Goal: Navigation & Orientation: Find specific page/section

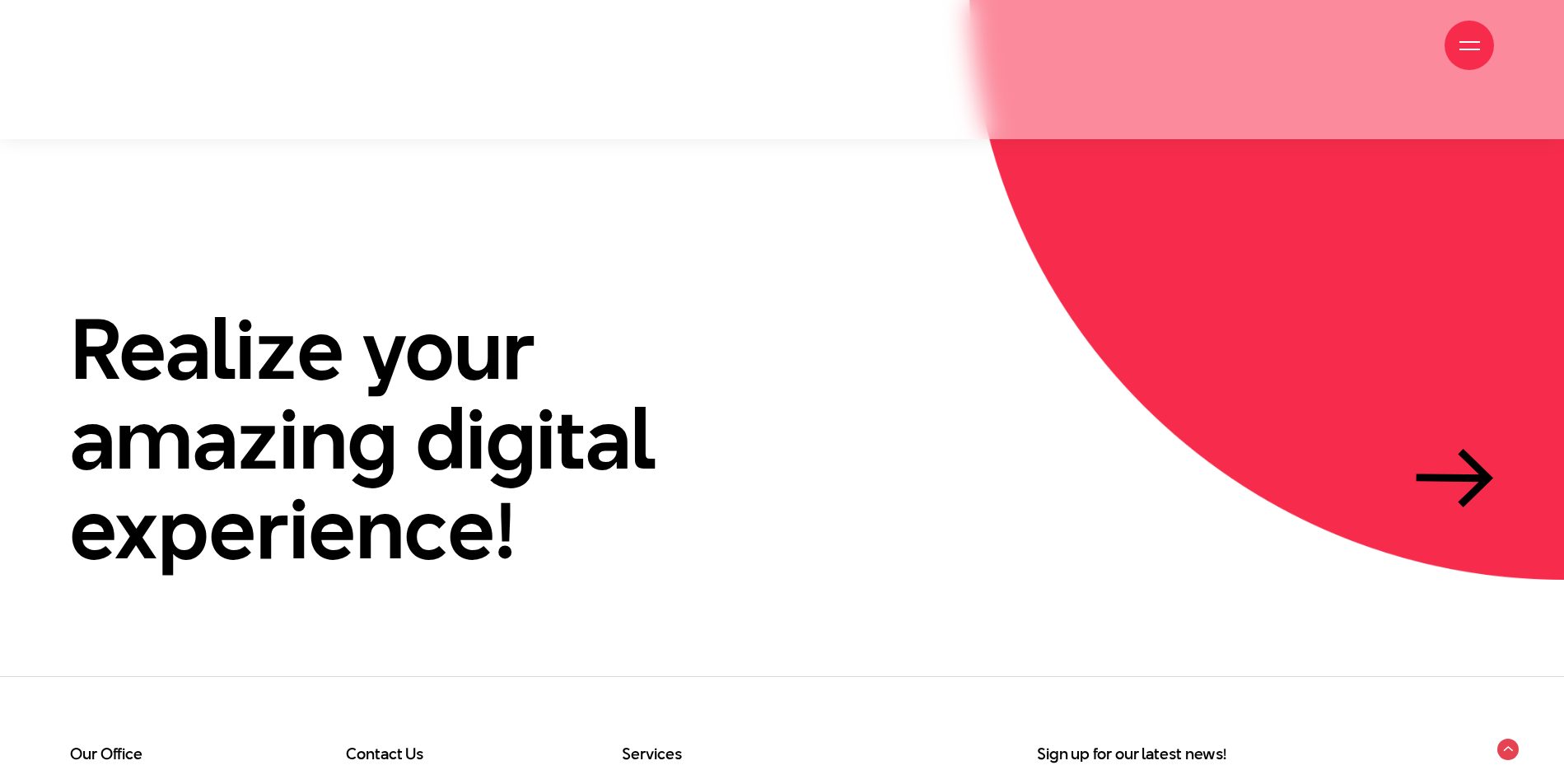
scroll to position [5230, 0]
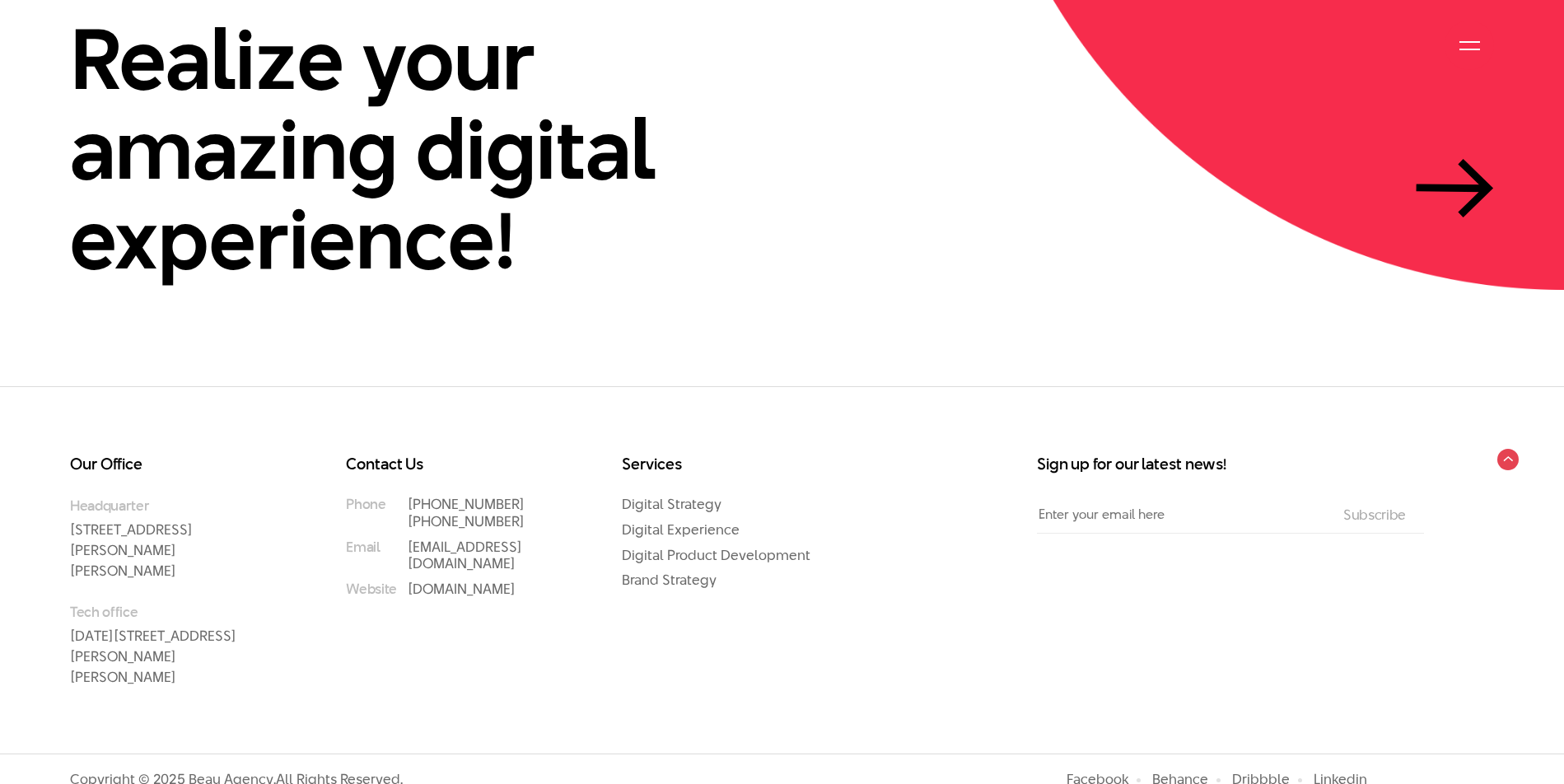
click at [1488, 35] on div at bounding box center [1469, 45] width 49 height 49
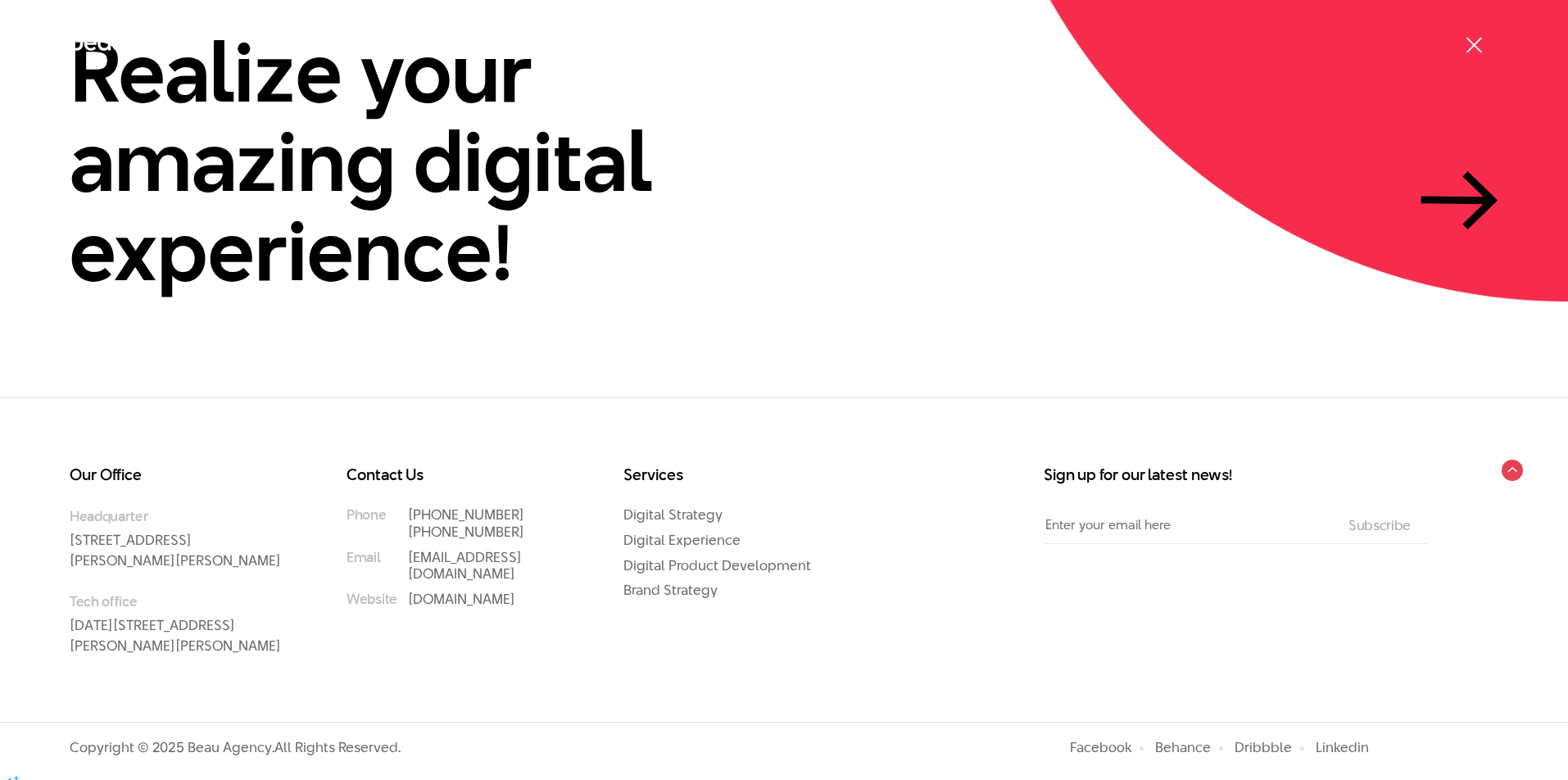
click at [1466, 36] on div at bounding box center [1474, 46] width 20 height 20
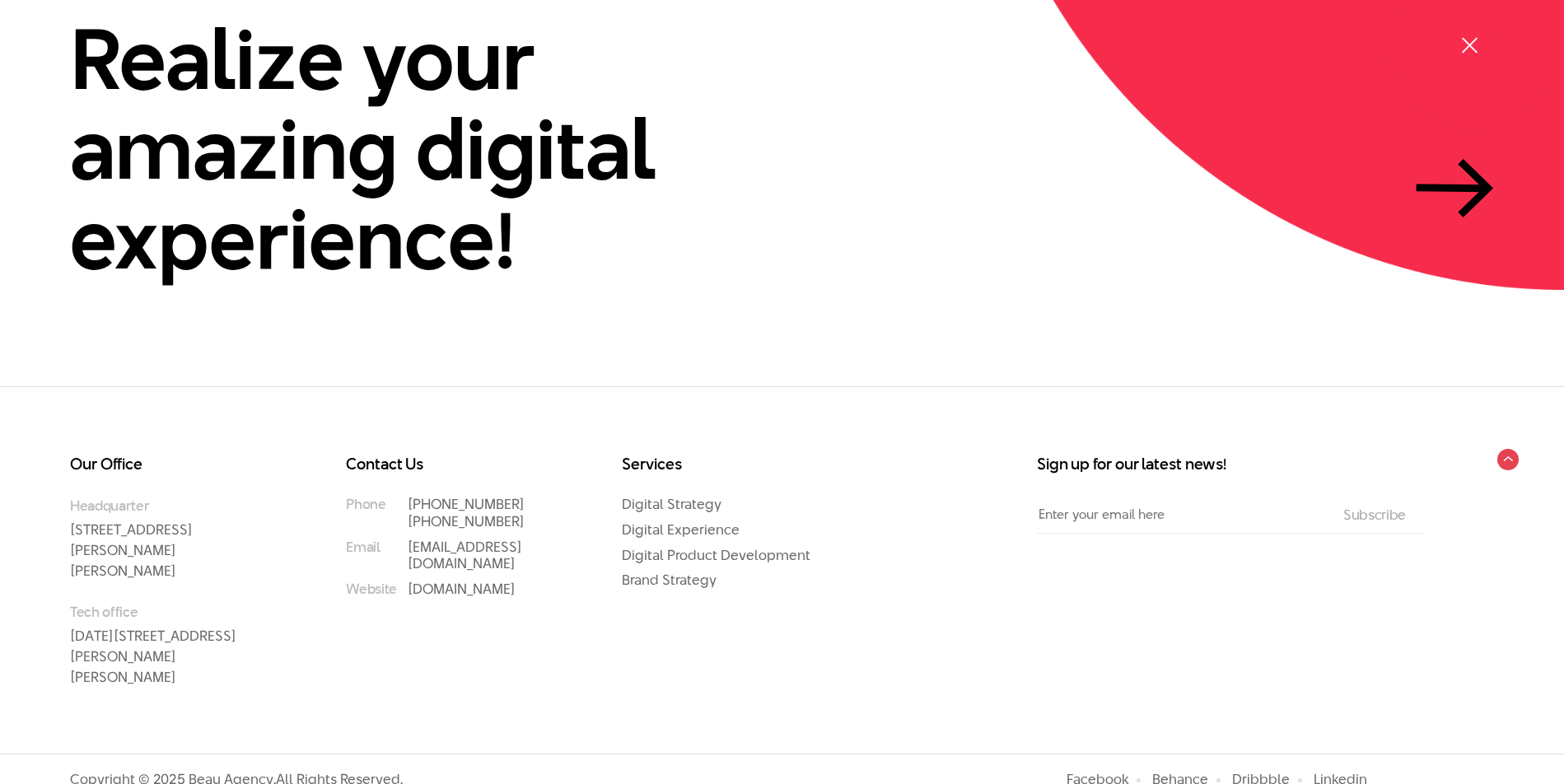
click at [1474, 36] on div at bounding box center [1470, 46] width 20 height 20
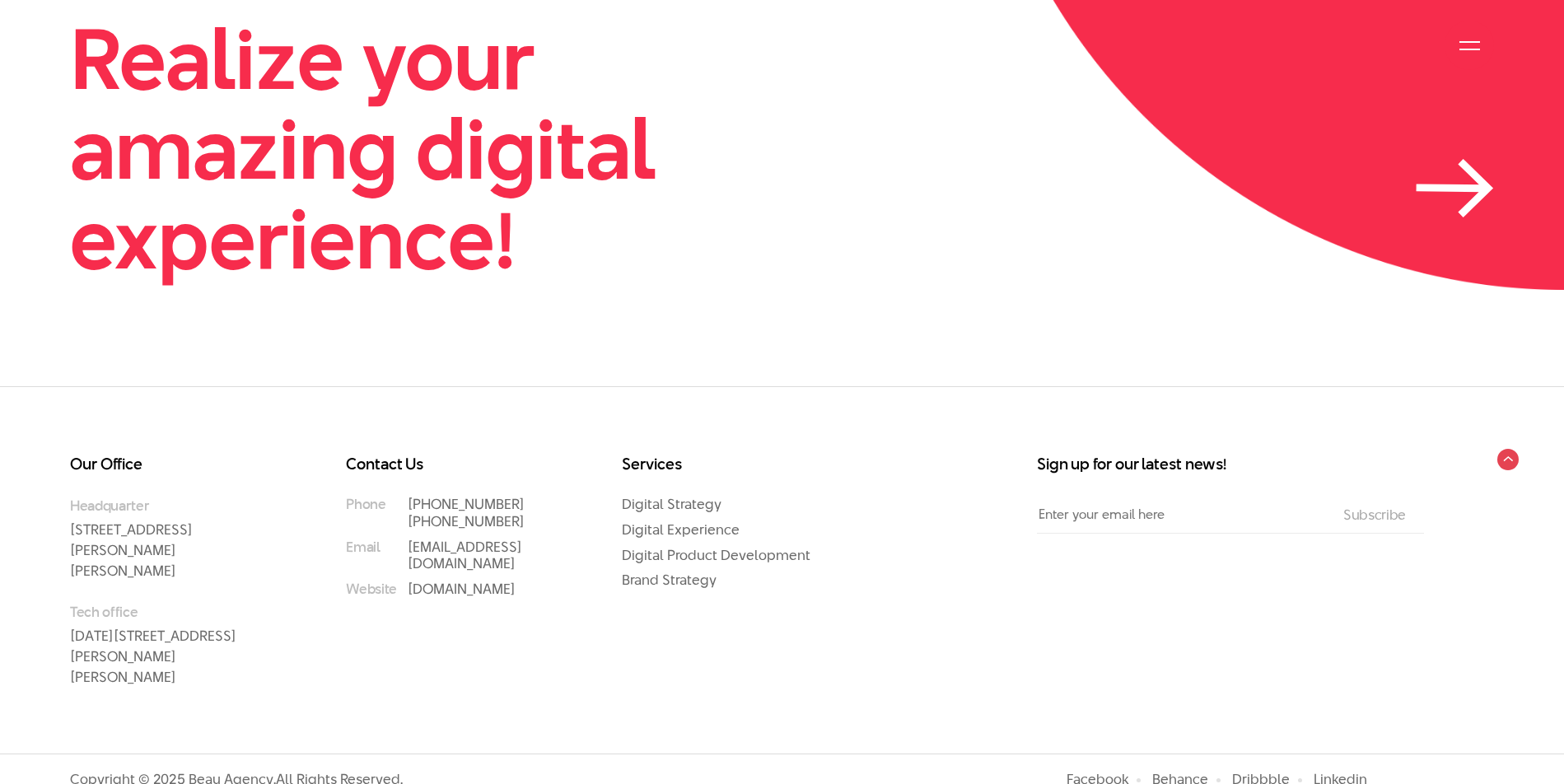
click at [1480, 158] on link "Realize your amazing digital experience!" at bounding box center [782, 149] width 1424 height 270
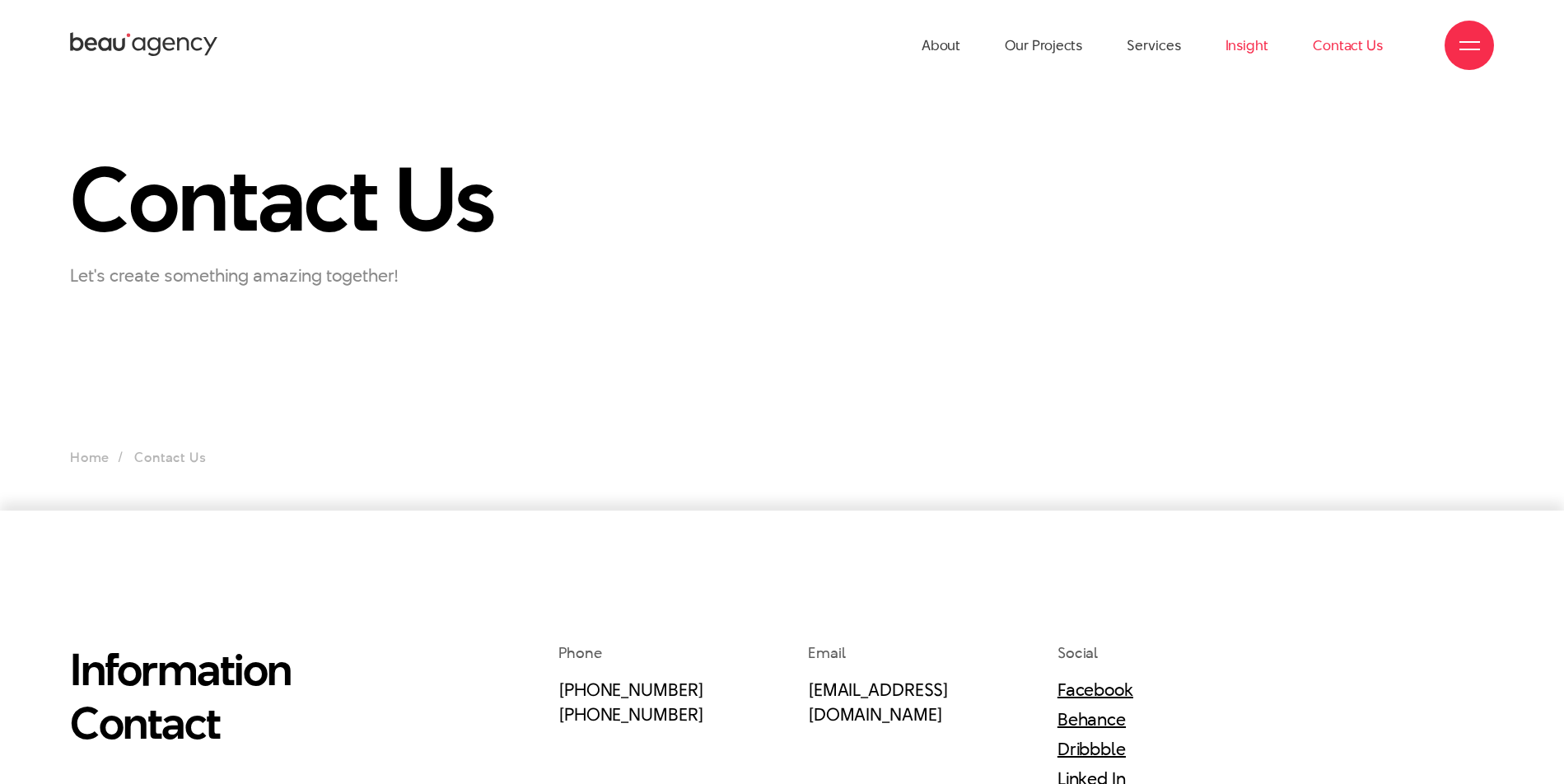
click at [1242, 48] on link "Insight" at bounding box center [1247, 45] width 43 height 91
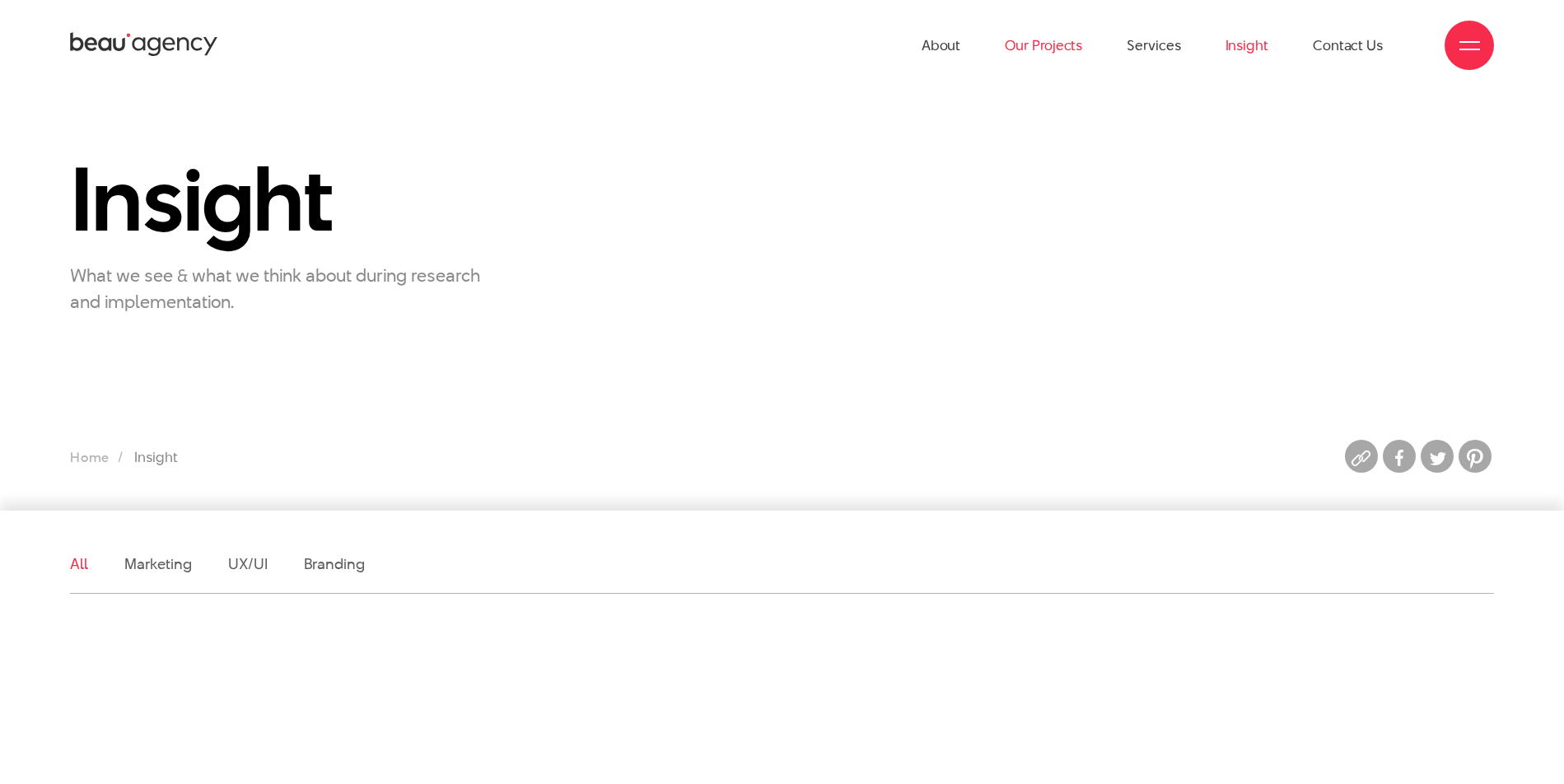
click at [1045, 38] on link "Our Projects" at bounding box center [1043, 45] width 77 height 91
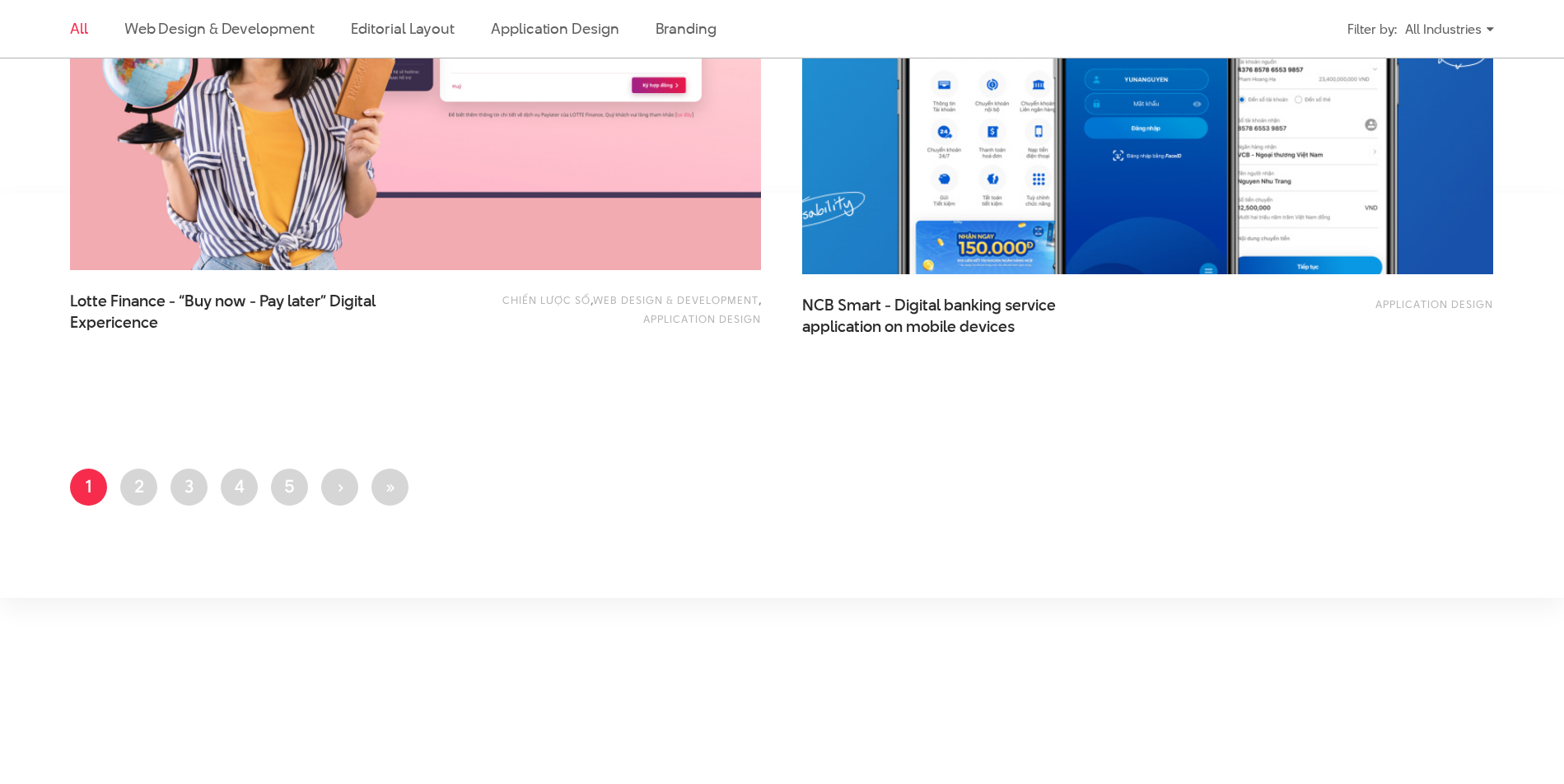
scroll to position [4034, 0]
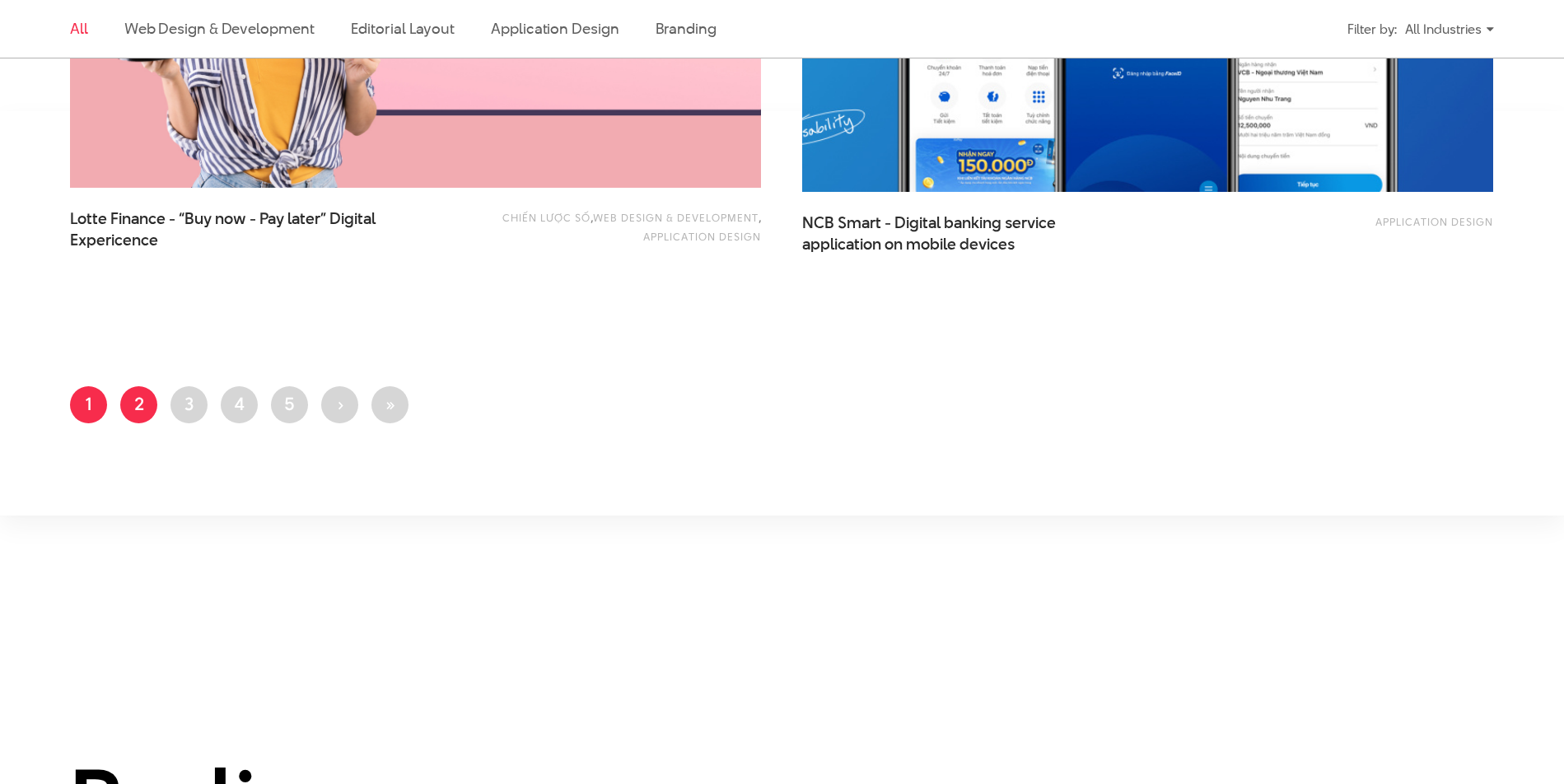
click at [153, 414] on link "Page 2" at bounding box center [139, 405] width 37 height 37
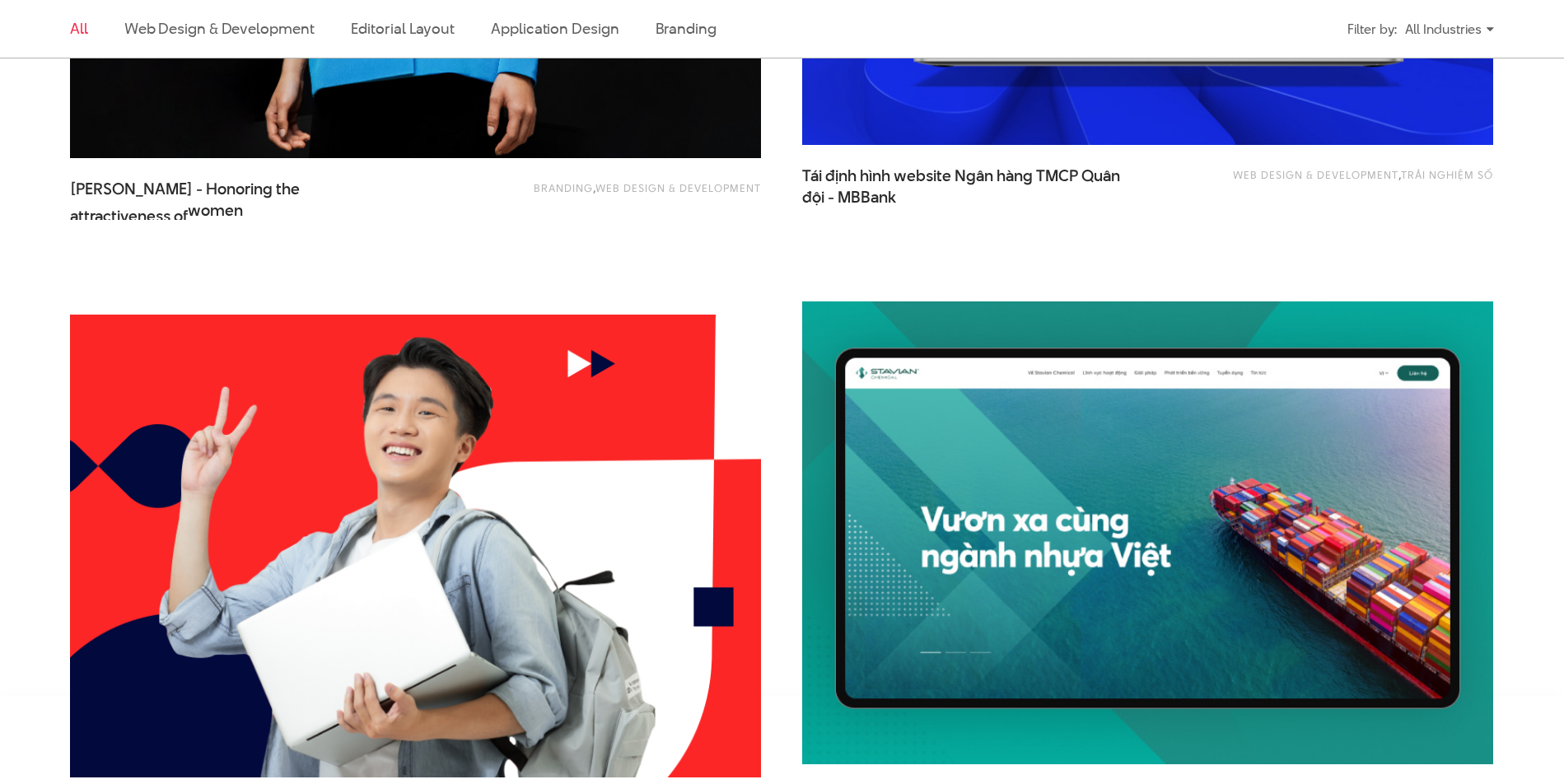
scroll to position [3787, 0]
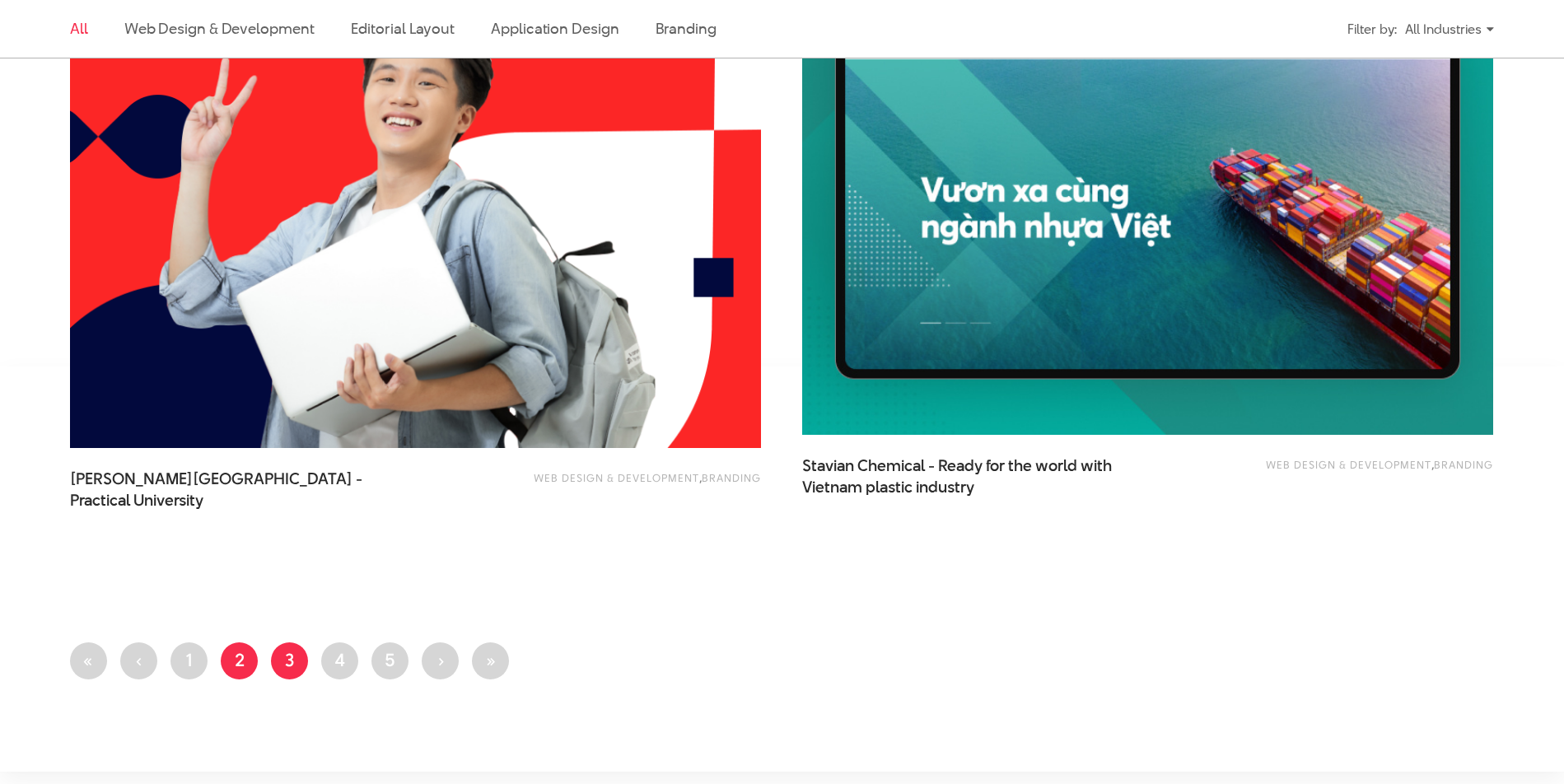
click at [276, 647] on link "Page 3" at bounding box center [290, 661] width 37 height 37
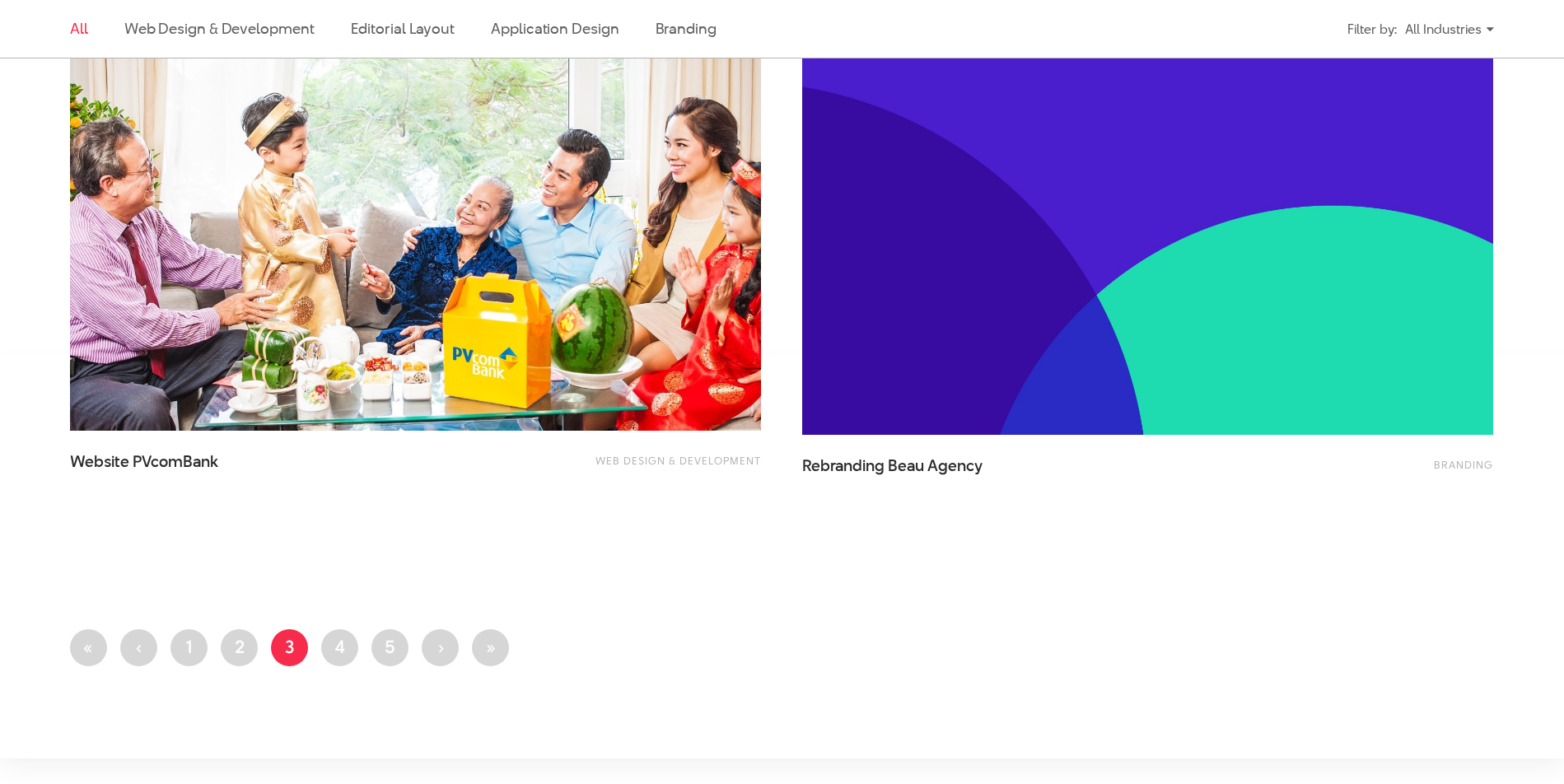
scroll to position [3952, 0]
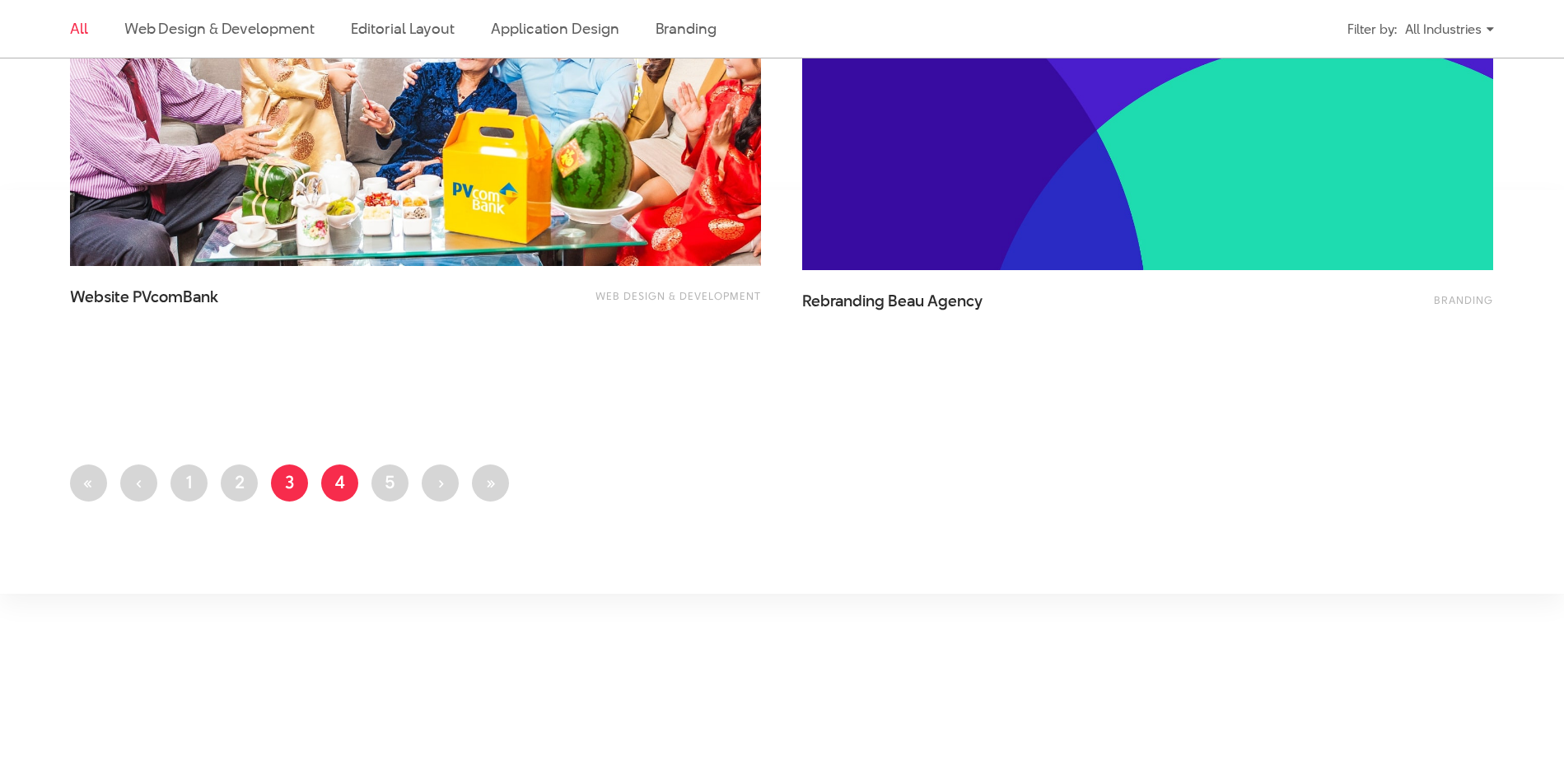
click at [330, 479] on link "Page 4" at bounding box center [340, 483] width 37 height 37
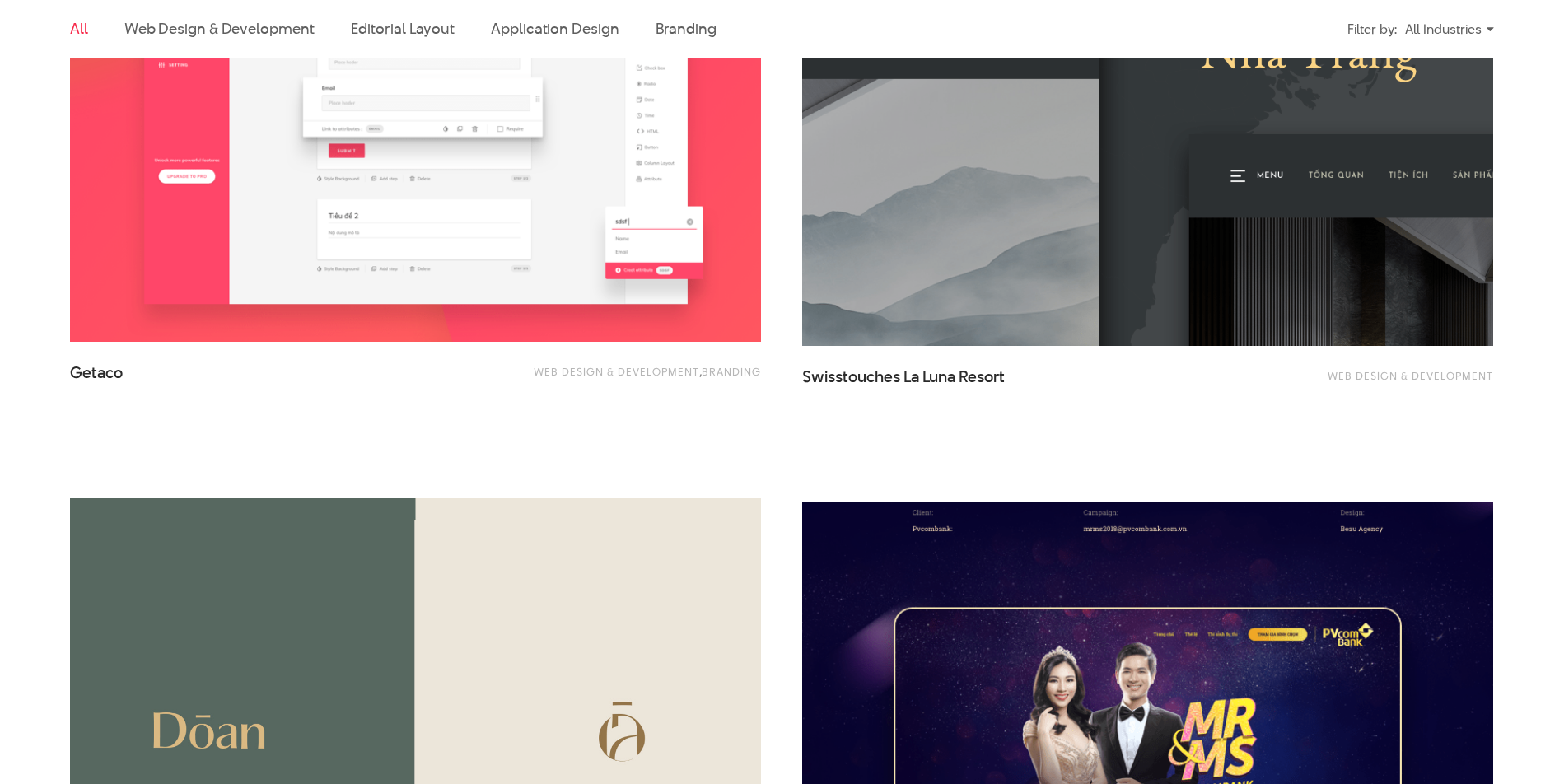
scroll to position [1153, 0]
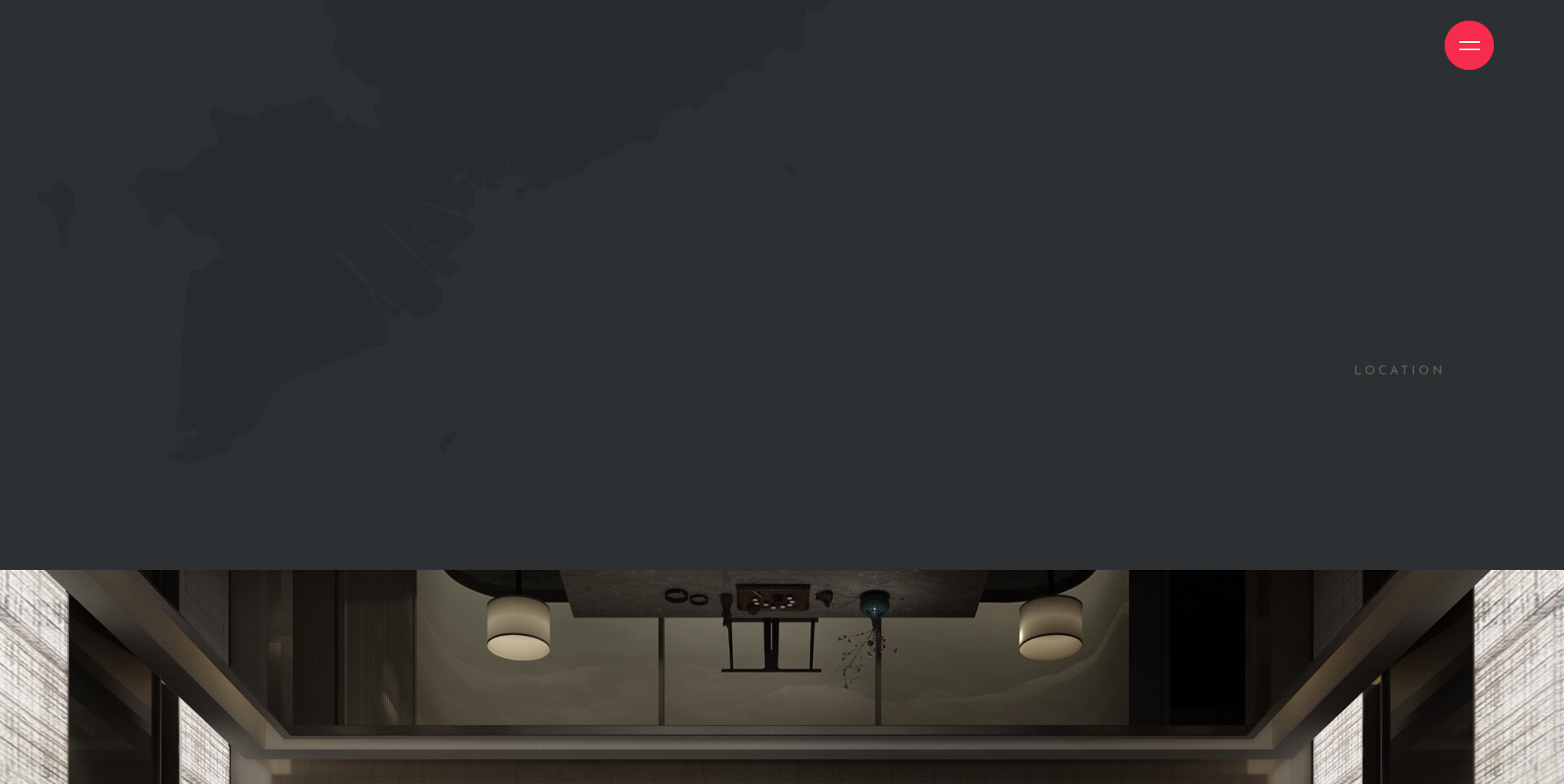
scroll to position [2553, 0]
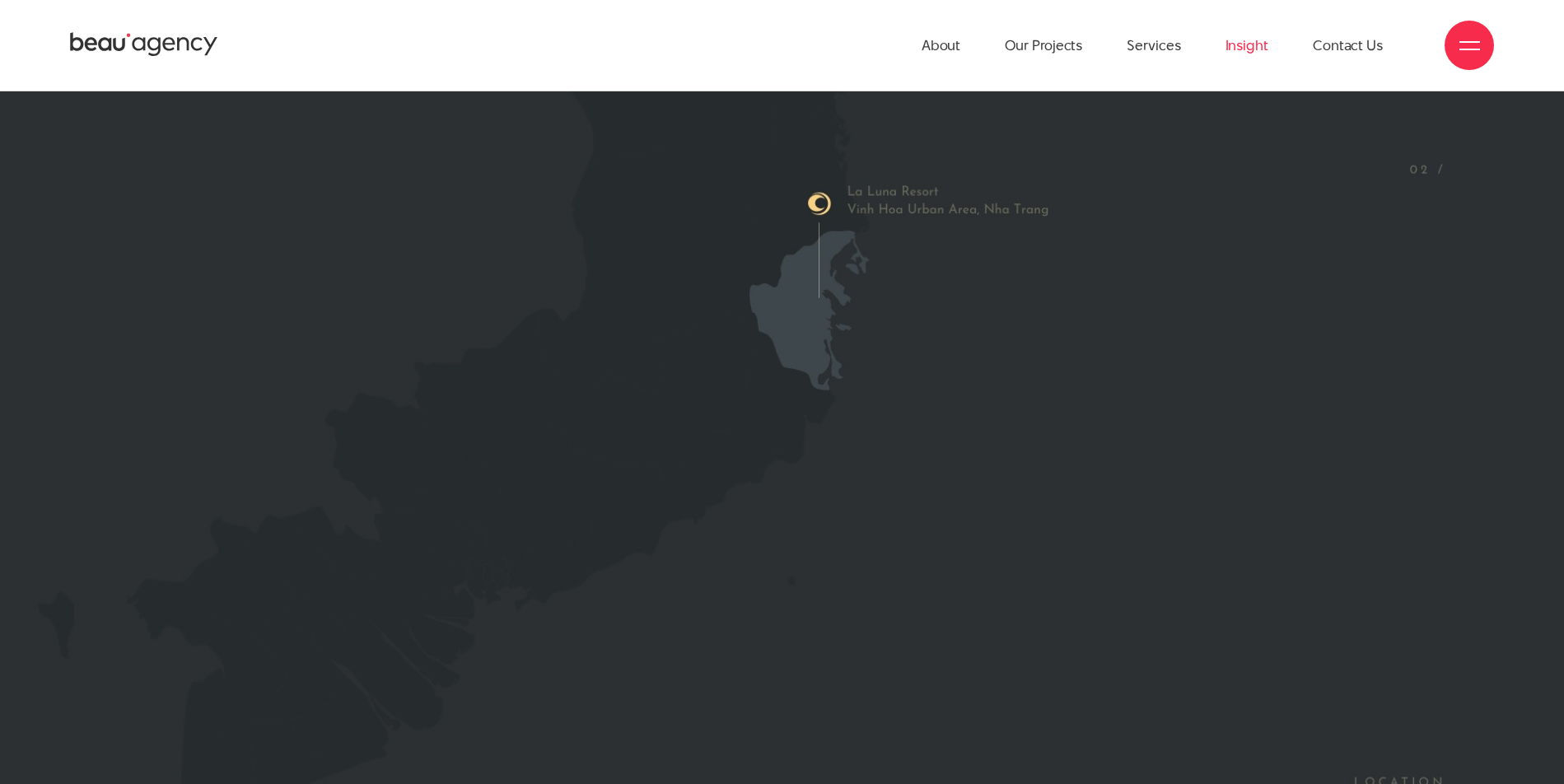
drag, startPoint x: 816, startPoint y: 202, endPoint x: 1262, endPoint y: 82, distance: 461.9
click at [816, 204] on img at bounding box center [782, 448] width 1564 height 1065
click at [808, 280] on img at bounding box center [782, 448] width 1564 height 1065
click at [697, 341] on img at bounding box center [782, 448] width 1564 height 1065
